Goal: Navigation & Orientation: Find specific page/section

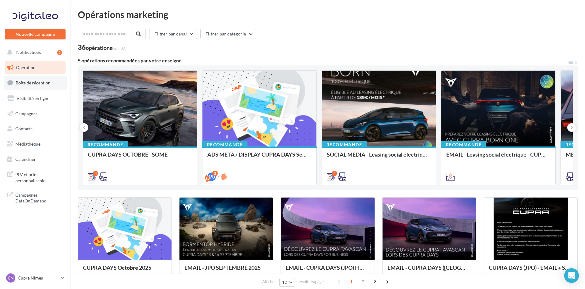
click at [26, 83] on span "Boîte de réception" at bounding box center [33, 82] width 35 height 5
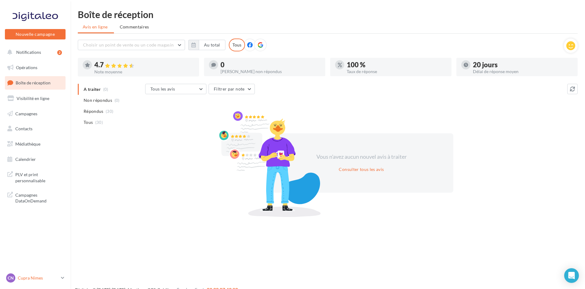
click at [40, 274] on link "CN Cupra Nimes cupra_nimes" at bounding box center [35, 279] width 61 height 12
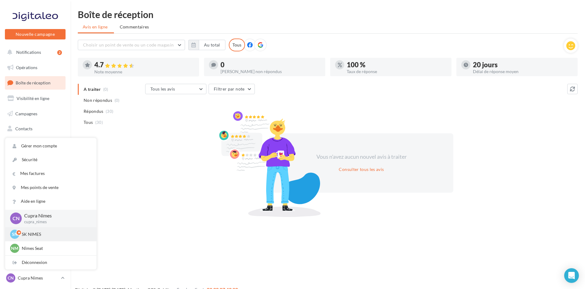
click at [41, 233] on p "SK NIMES" at bounding box center [55, 235] width 67 height 6
